Goal: Find contact information: Obtain details needed to contact an individual or organization

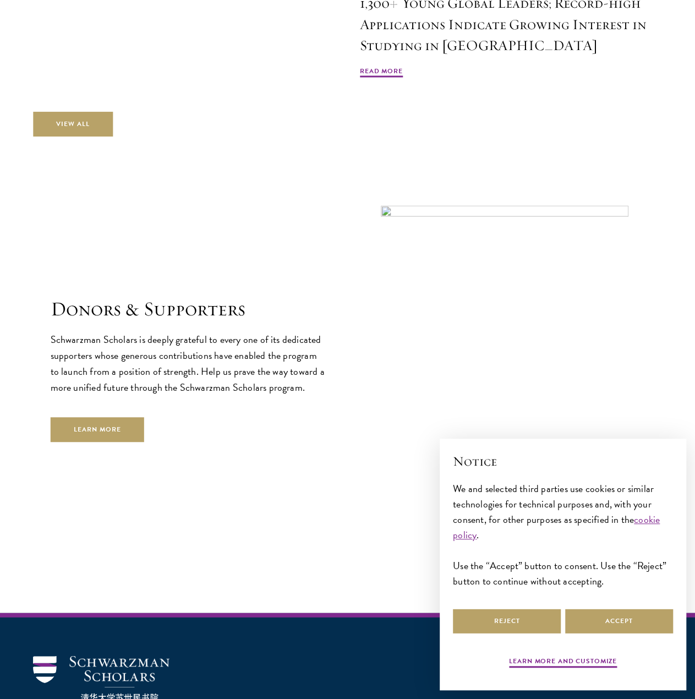
scroll to position [3401, 0]
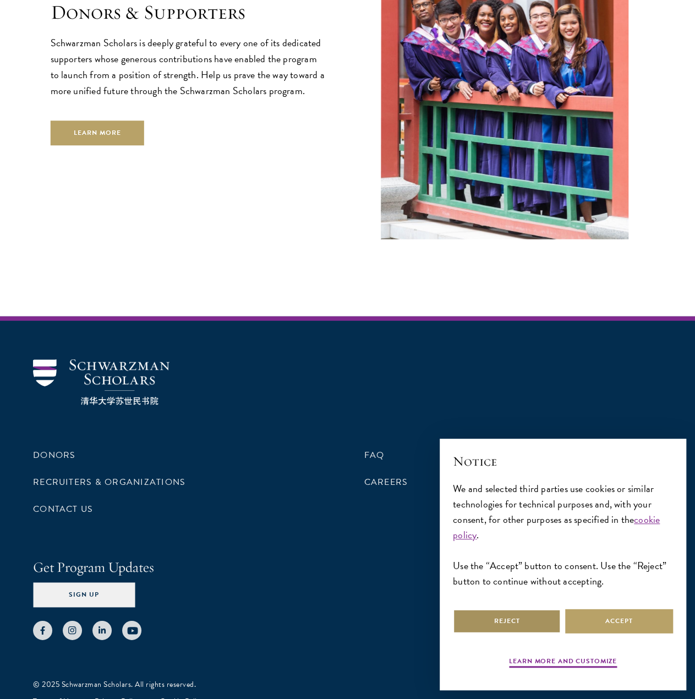
click at [547, 617] on button "Reject" at bounding box center [507, 621] width 108 height 25
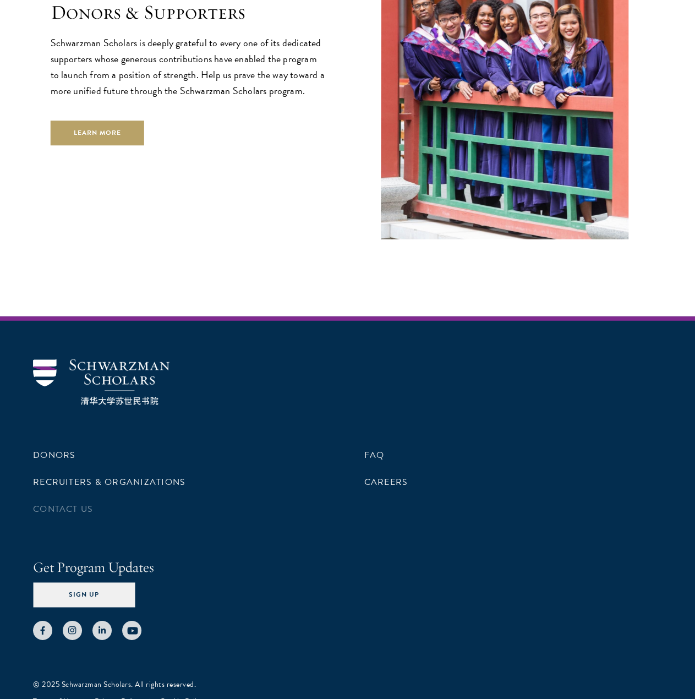
click at [93, 500] on li "Contact Us" at bounding box center [182, 509] width 298 height 19
click at [74, 503] on link "Contact Us" at bounding box center [63, 509] width 60 height 13
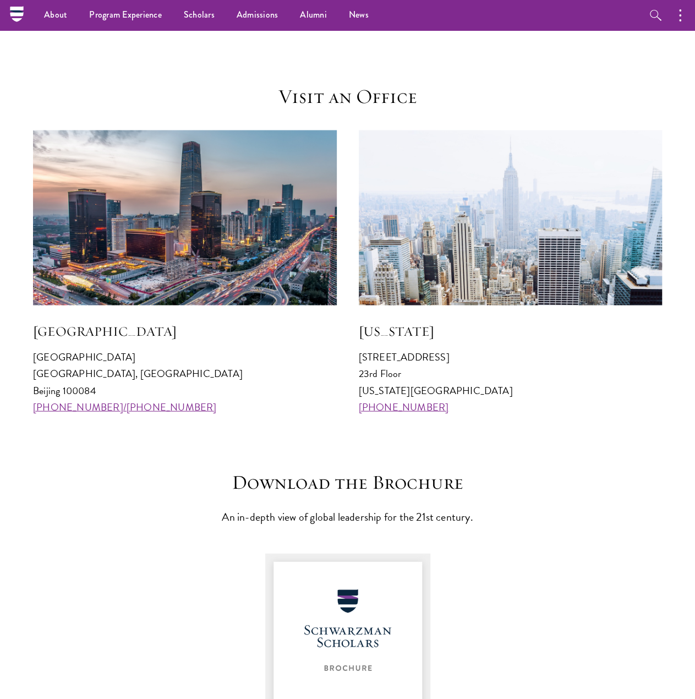
scroll to position [849, 0]
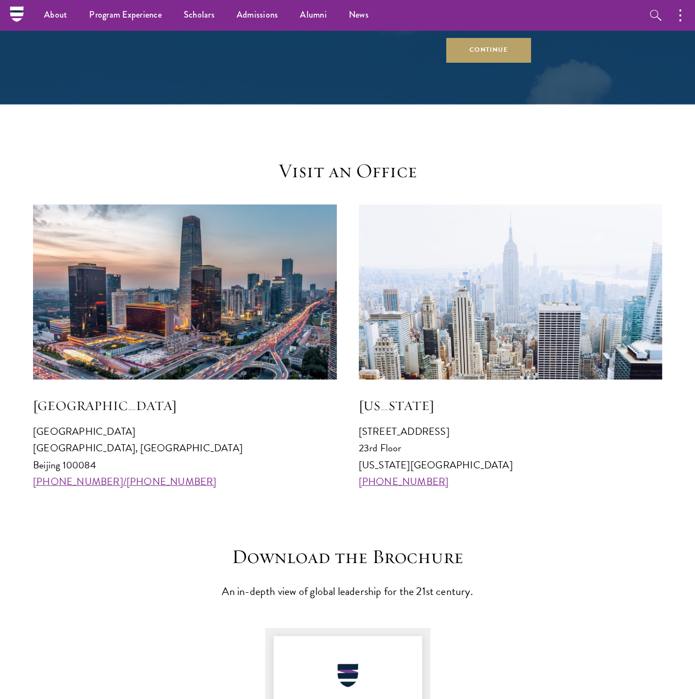
drag, startPoint x: 137, startPoint y: 438, endPoint x: 25, endPoint y: 431, distance: 112.6
click at [25, 431] on section "Visit an Office [GEOGRAPHIC_DATA] [GEOGRAPHIC_DATA] 100084 [PHONE_NUMBER]/[PHON…" at bounding box center [347, 324] width 695 height 330
copy p "[GEOGRAPHIC_DATA]"
click at [43, 447] on p "[GEOGRAPHIC_DATA] [GEOGRAPHIC_DATA] 100084 [PHONE_NUMBER]/[PHONE_NUMBER]" at bounding box center [185, 456] width 304 height 66
drag, startPoint x: 28, startPoint y: 447, endPoint x: 191, endPoint y: 452, distance: 163.1
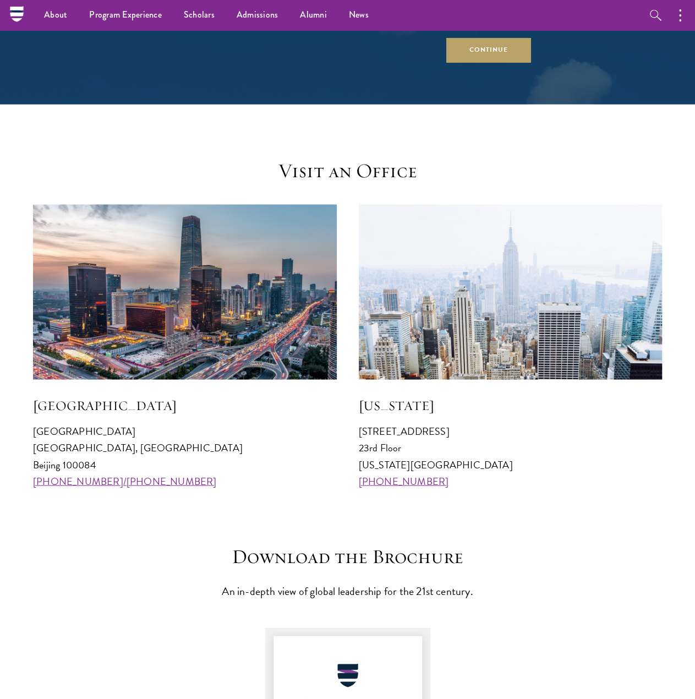
click at [191, 452] on section "Visit an Office [GEOGRAPHIC_DATA] [GEOGRAPHIC_DATA] 100084 [PHONE_NUMBER]/[PHON…" at bounding box center [347, 324] width 695 height 330
copy p "[GEOGRAPHIC_DATA], [GEOGRAPHIC_DATA]"
